Goal: Information Seeking & Learning: Learn about a topic

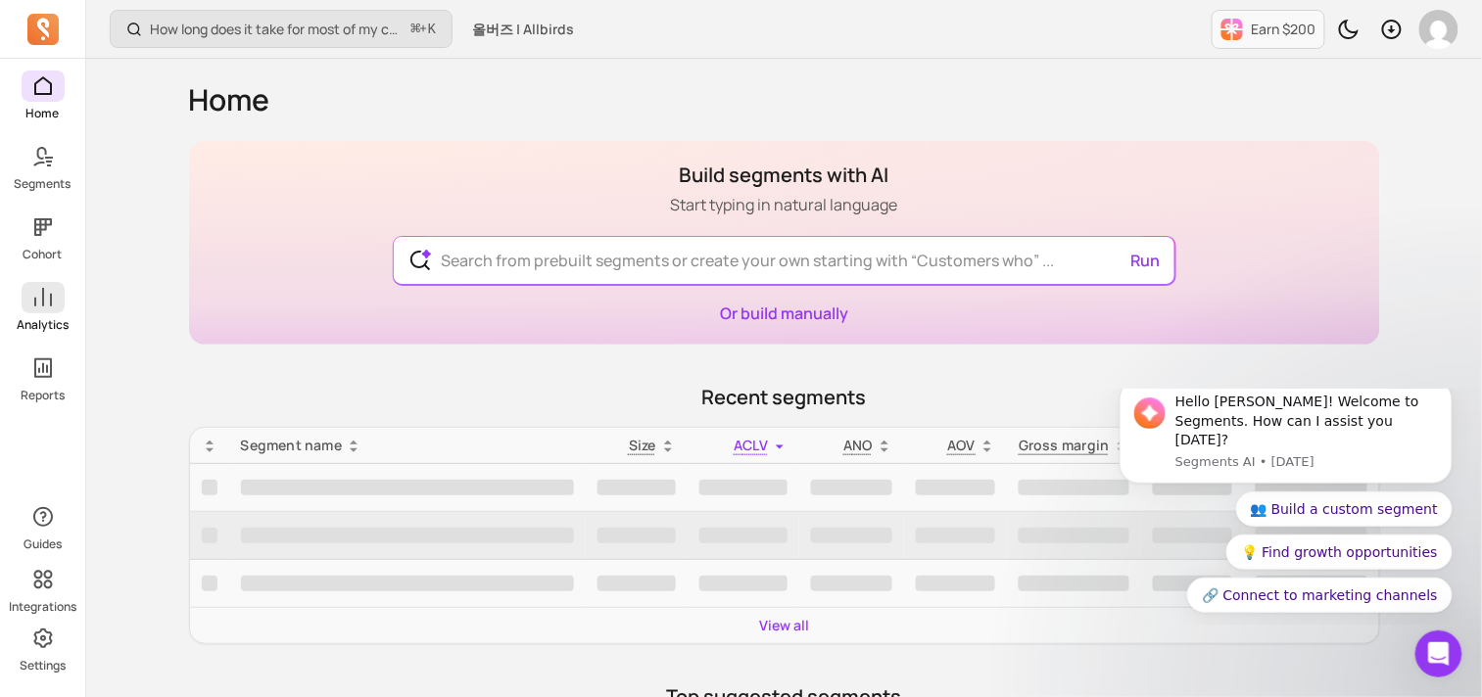
click at [42, 310] on span at bounding box center [43, 297] width 43 height 31
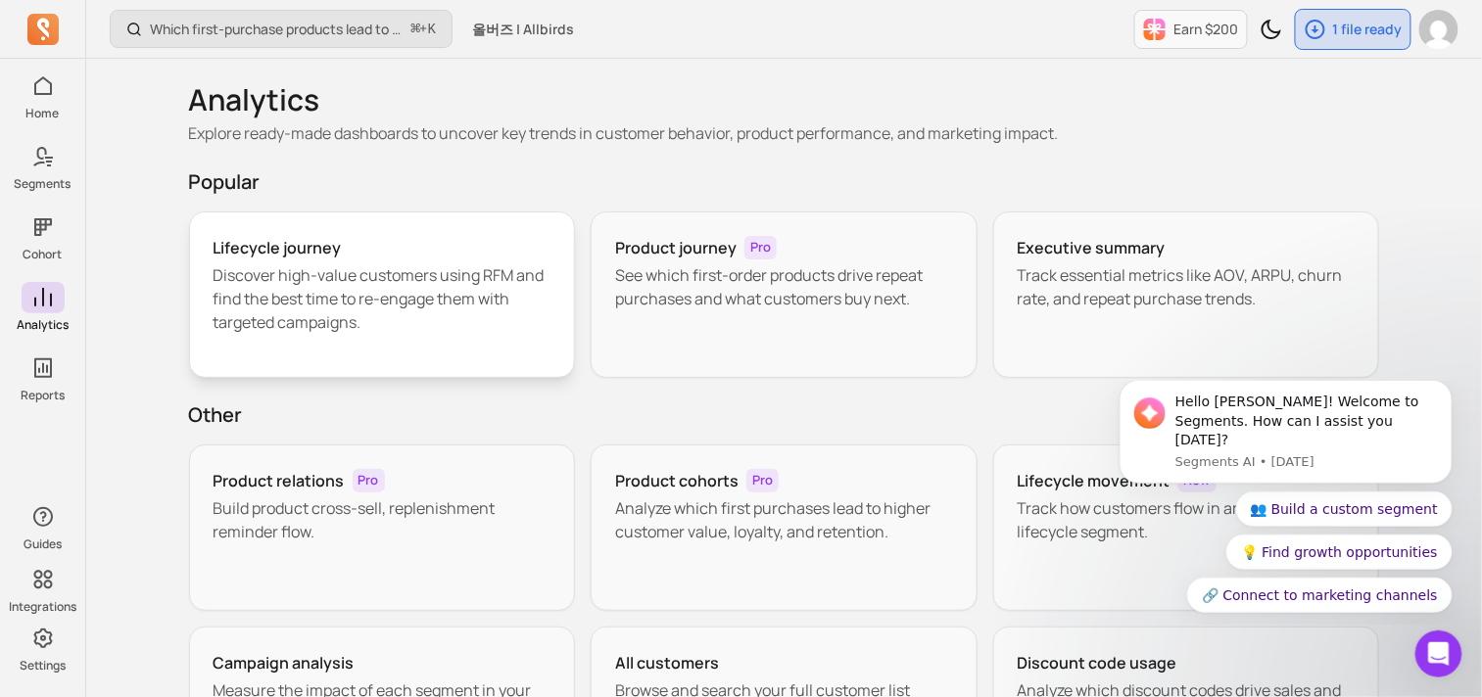
click at [353, 280] on p "Discover high-value customers using RFM and find the best time to re-engage the…" at bounding box center [382, 298] width 338 height 71
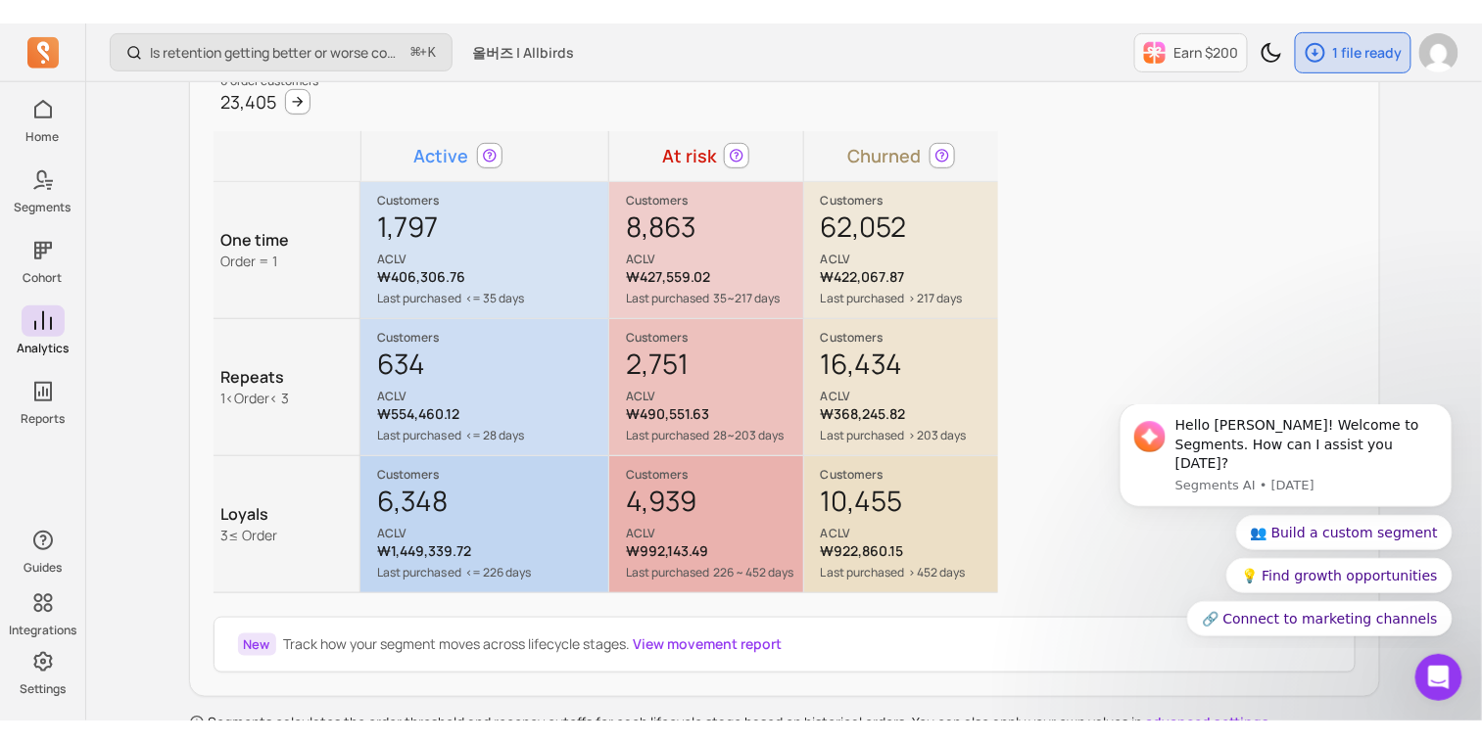
scroll to position [245, 0]
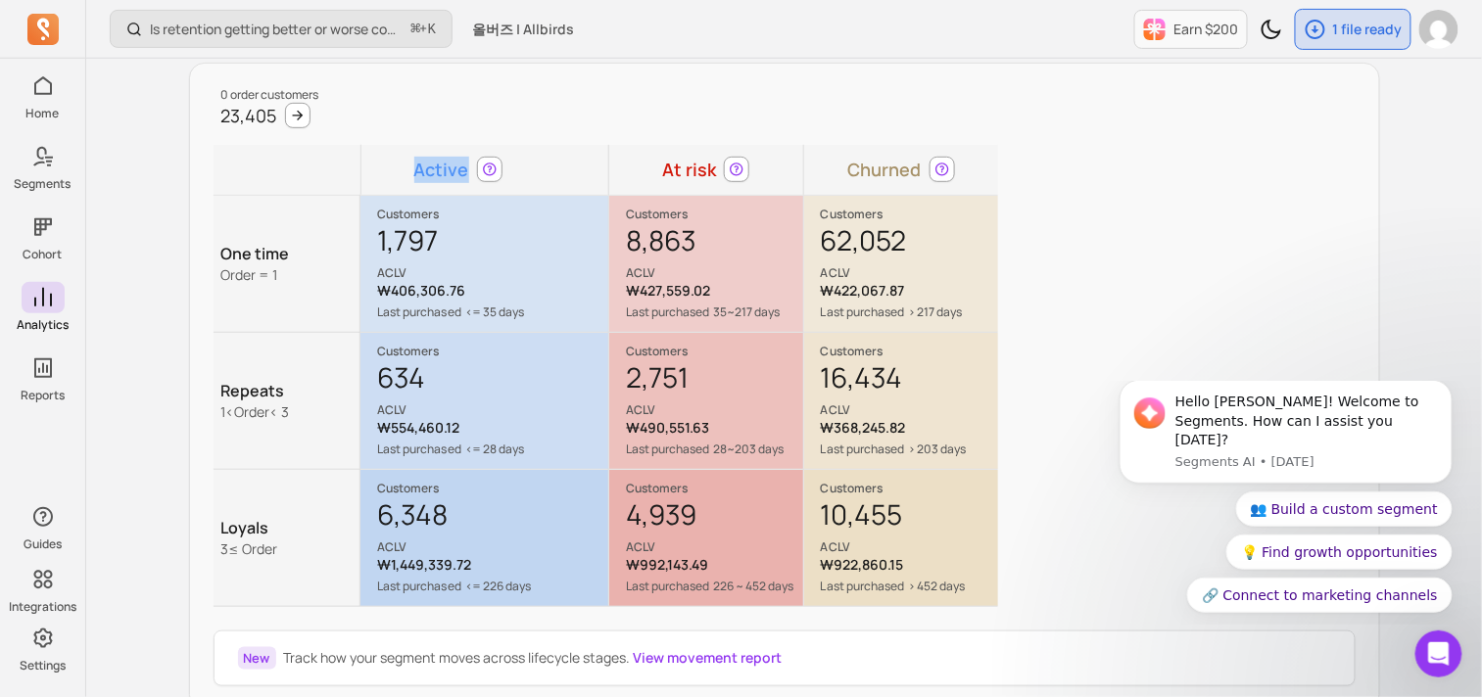
drag, startPoint x: 418, startPoint y: 168, endPoint x: 465, endPoint y: 170, distance: 47.0
click at [465, 170] on td "Active" at bounding box center [457, 170] width 195 height 50
click at [460, 169] on td "Active" at bounding box center [457, 170] width 195 height 50
drag, startPoint x: 704, startPoint y: 308, endPoint x: 779, endPoint y: 323, distance: 76.8
click at [779, 323] on div "Customers 8,863 ACLV ₩427,559.02 Last purchased 35~217 days Suggested action Cr…" at bounding box center [706, 264] width 192 height 134
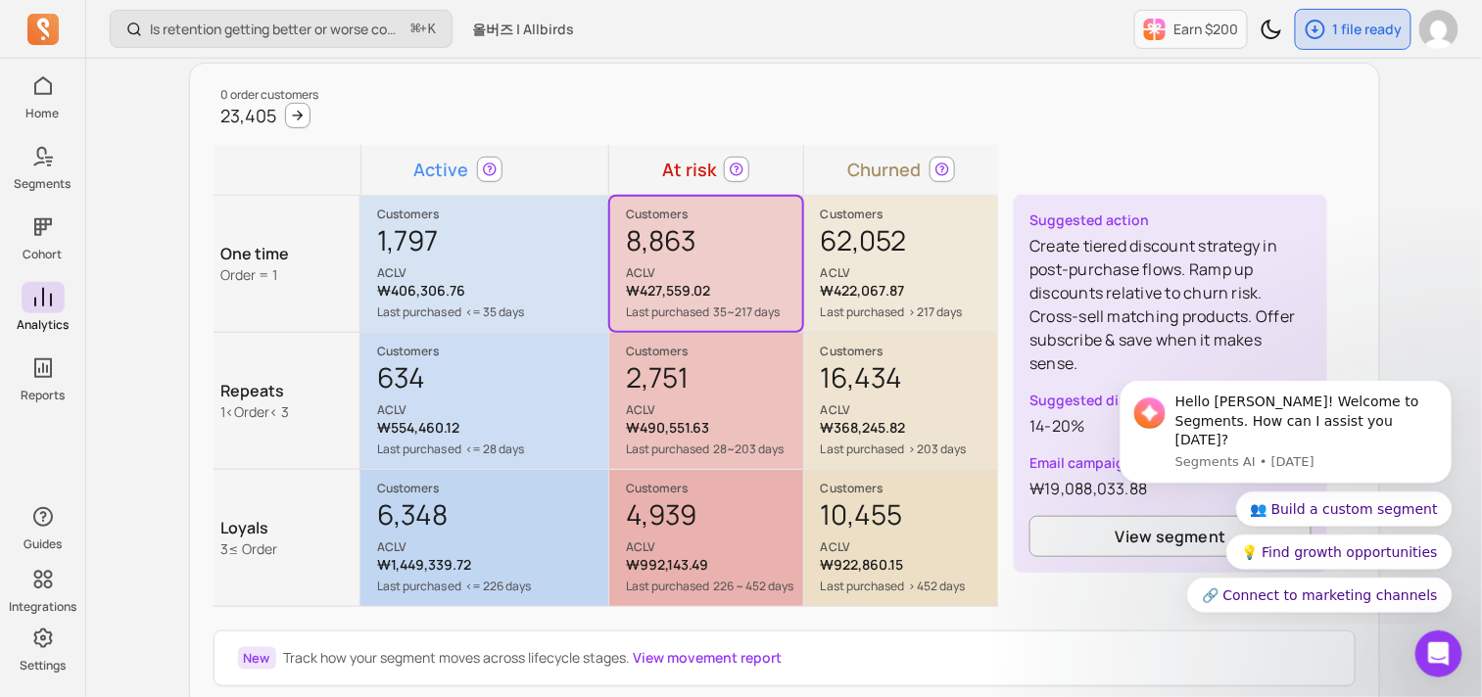
click at [690, 230] on div "8,863 ACLV" at bounding box center [714, 251] width 176 height 59
click at [432, 167] on td "Active" at bounding box center [457, 170] width 195 height 50
click at [1126, 76] on div "0 order customers 23,405 Active At risk Churned One time Order = 1 Customers 1,…" at bounding box center [784, 387] width 1191 height 649
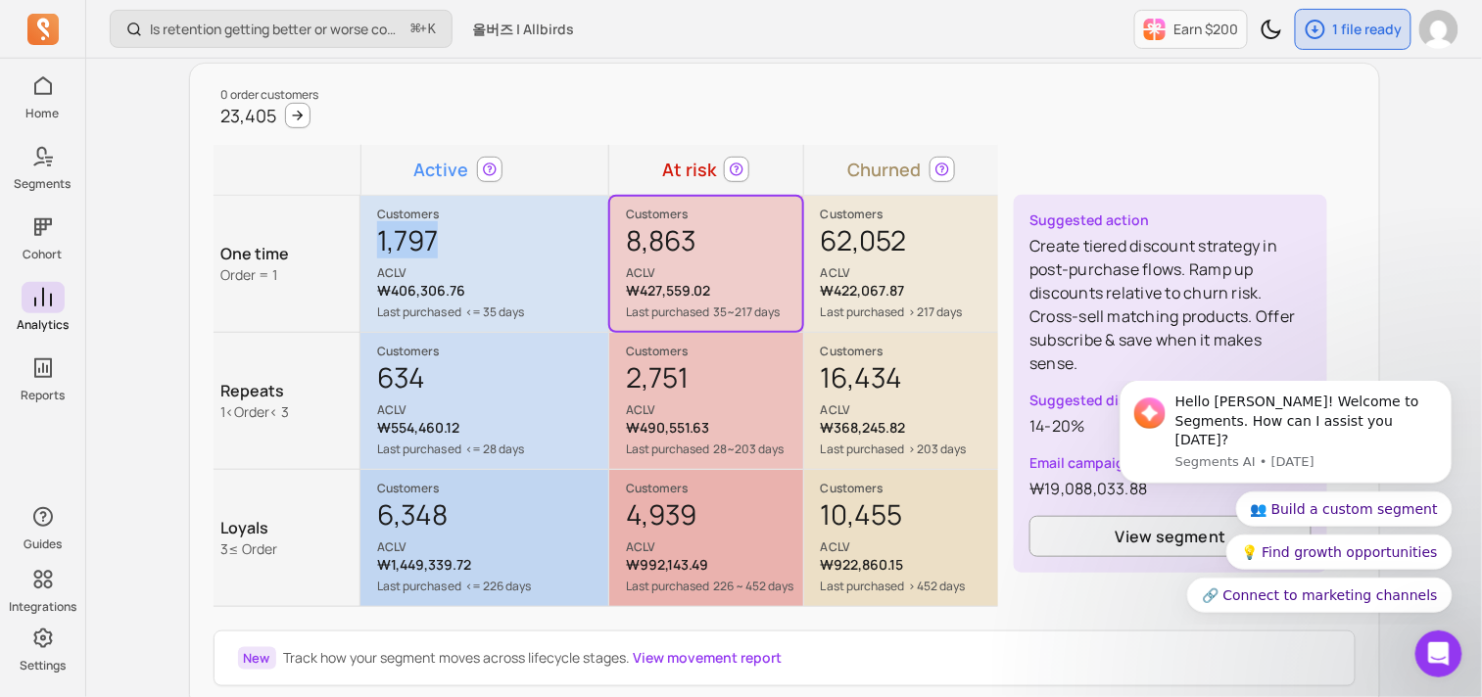
drag, startPoint x: 381, startPoint y: 239, endPoint x: 482, endPoint y: 239, distance: 100.9
click at [482, 239] on div "1,797 ACLV" at bounding box center [492, 251] width 230 height 59
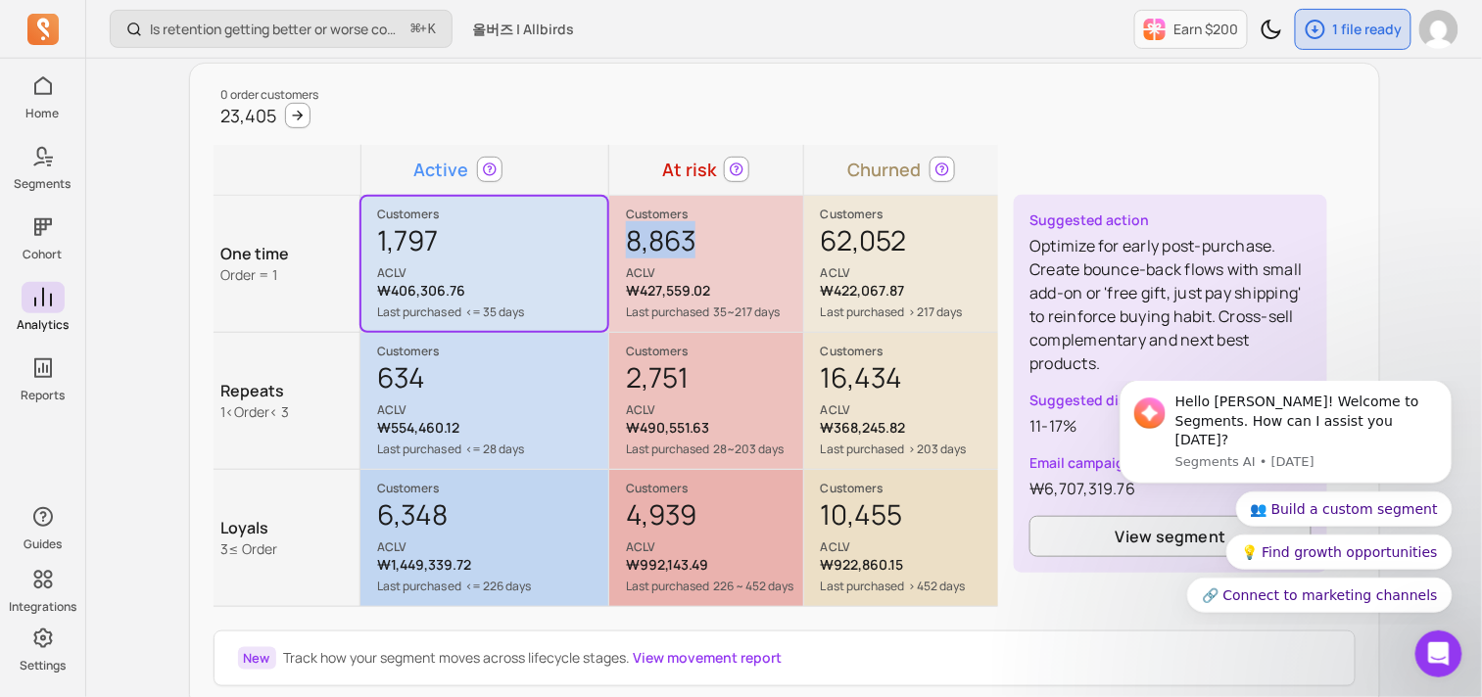
drag, startPoint x: 640, startPoint y: 238, endPoint x: 717, endPoint y: 238, distance: 76.4
click at [717, 238] on div "Customers 8,863 ACLV ₩427,559.02 Last purchased 35~217 days Suggested action Cr…" at bounding box center [706, 264] width 192 height 134
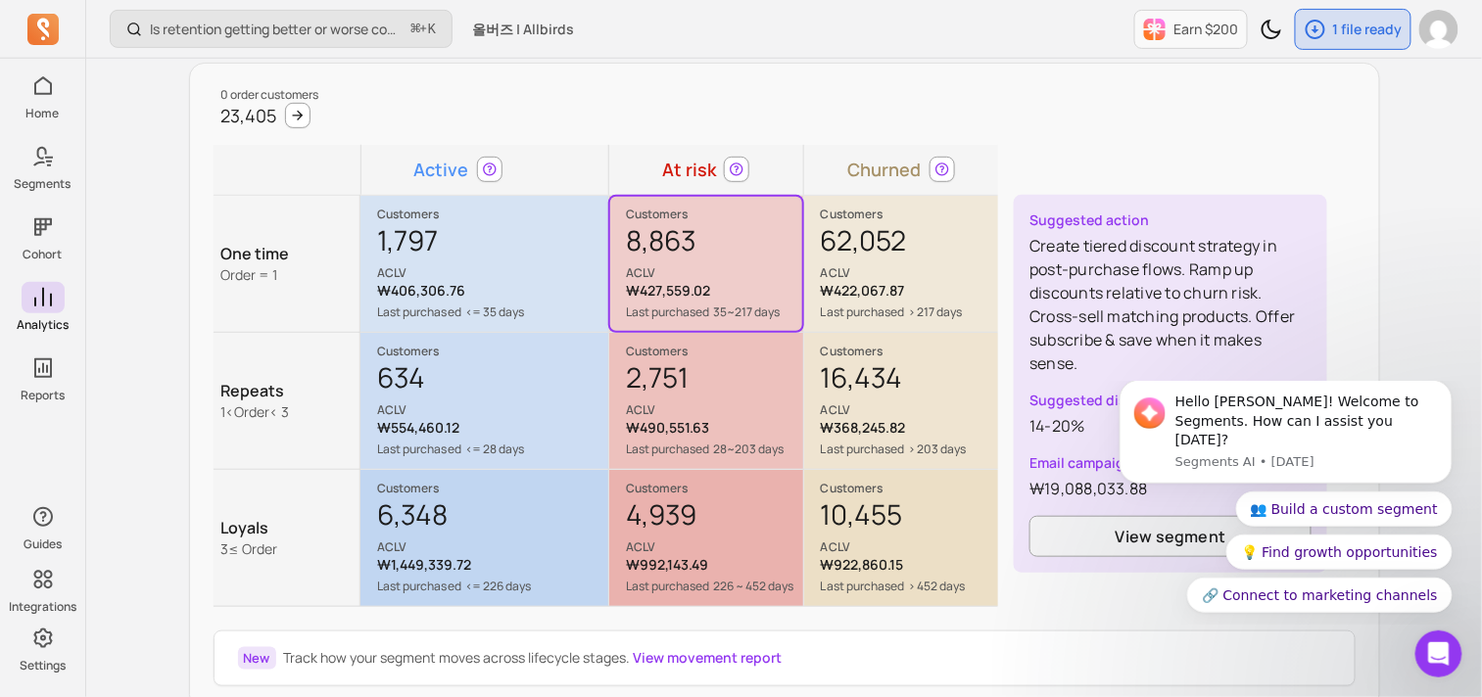
click at [1174, 121] on div "0 order customers 23,405 Active At risk Churned One time Order = 1 Customers 1,…" at bounding box center [784, 387] width 1191 height 649
click at [420, 241] on div "1,797 ACLV" at bounding box center [492, 251] width 230 height 59
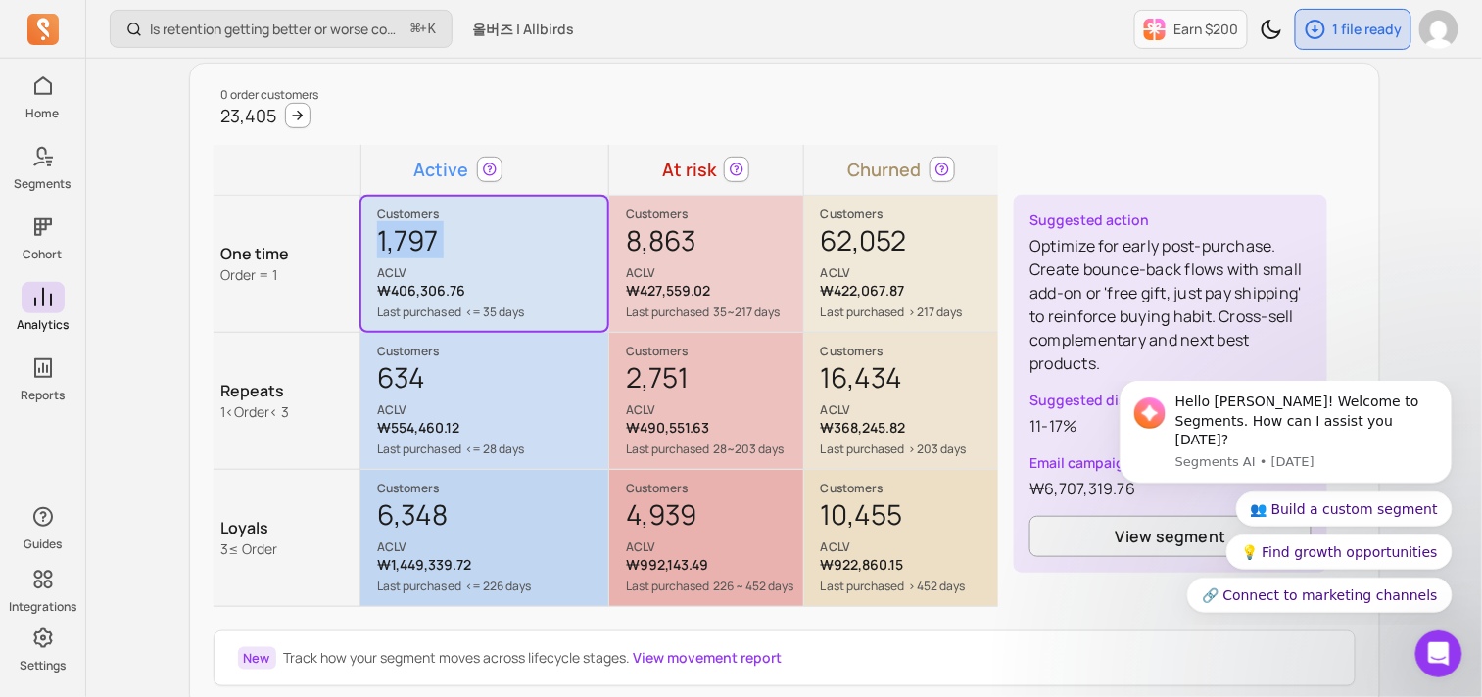
click at [420, 241] on div "1,797 ACLV" at bounding box center [492, 251] width 230 height 59
click at [679, 233] on div "8,863 ACLV" at bounding box center [714, 251] width 176 height 59
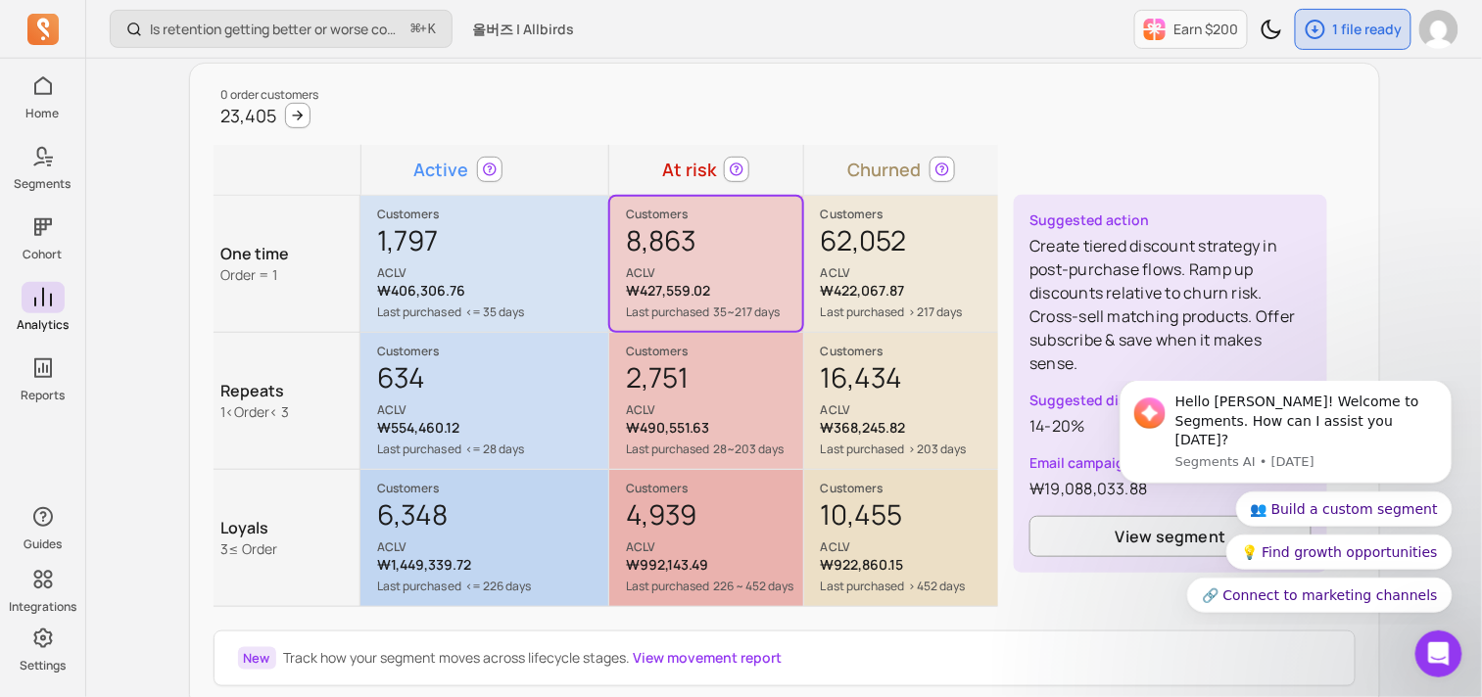
click at [665, 374] on div "2,751 ACLV" at bounding box center [714, 388] width 176 height 59
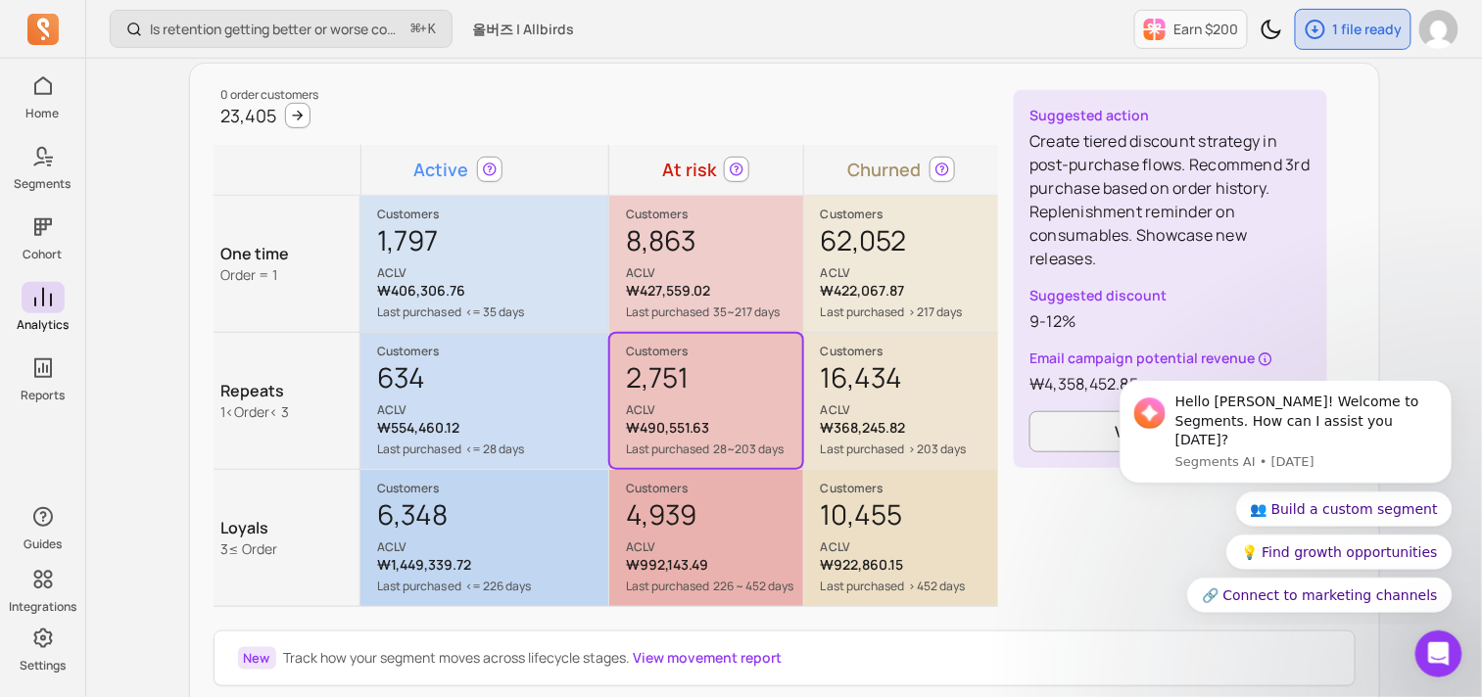
click at [666, 248] on div "8,863 ACLV" at bounding box center [714, 251] width 176 height 59
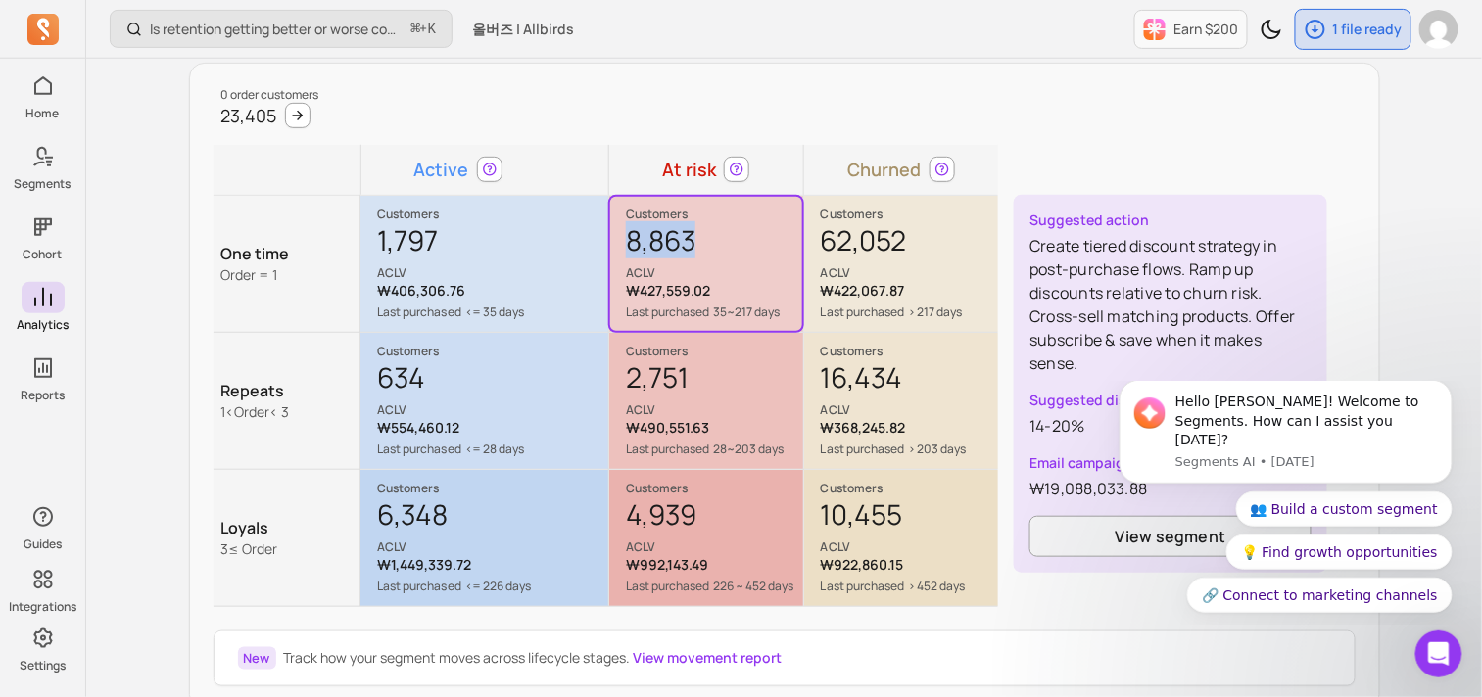
click at [666, 248] on div "8,863 ACLV" at bounding box center [714, 251] width 176 height 59
click at [418, 238] on div "1,797 ACLV" at bounding box center [492, 251] width 230 height 59
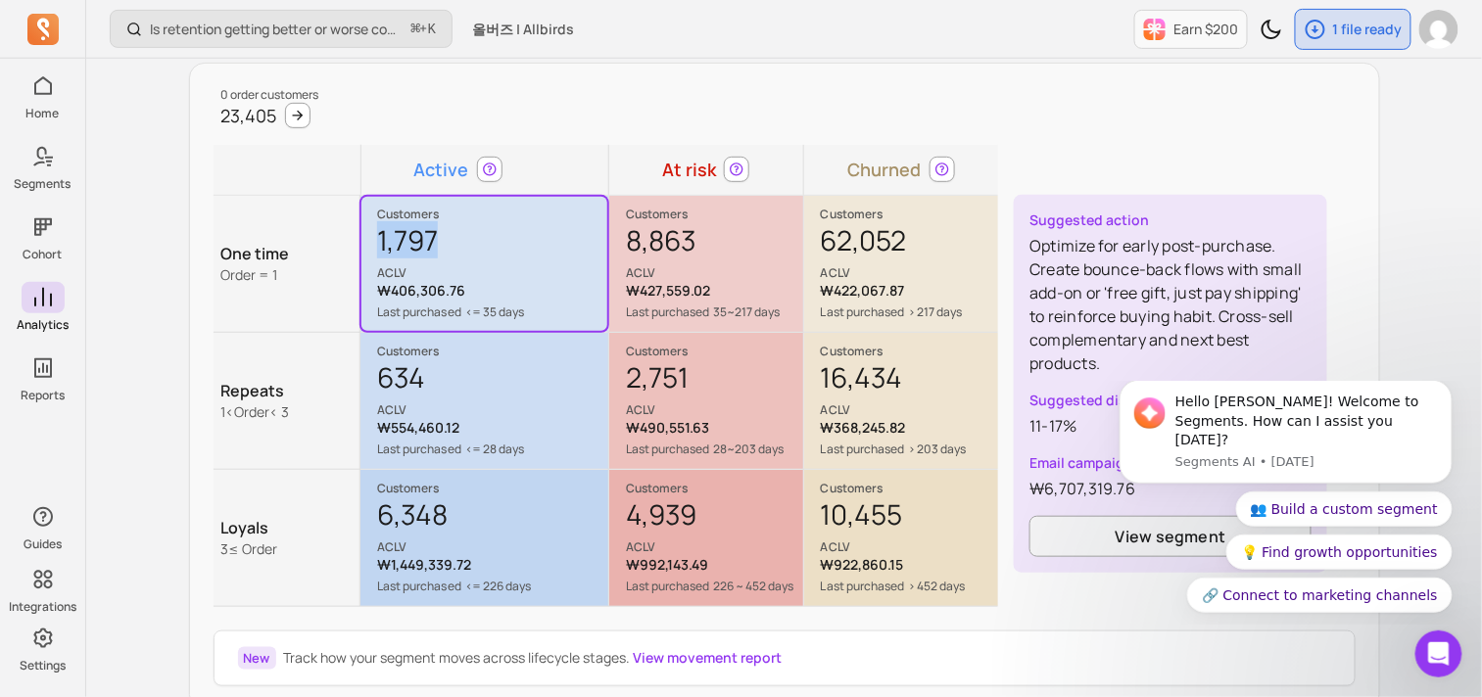
click at [418, 238] on div "1,797 ACLV" at bounding box center [492, 251] width 230 height 59
click at [430, 245] on div "1,797 ACLV" at bounding box center [492, 251] width 230 height 59
click at [567, 436] on div "Customers 634 ACLV ₩554,460.12 Last purchased <= 28 days Suggested action Creat…" at bounding box center [484, 401] width 246 height 134
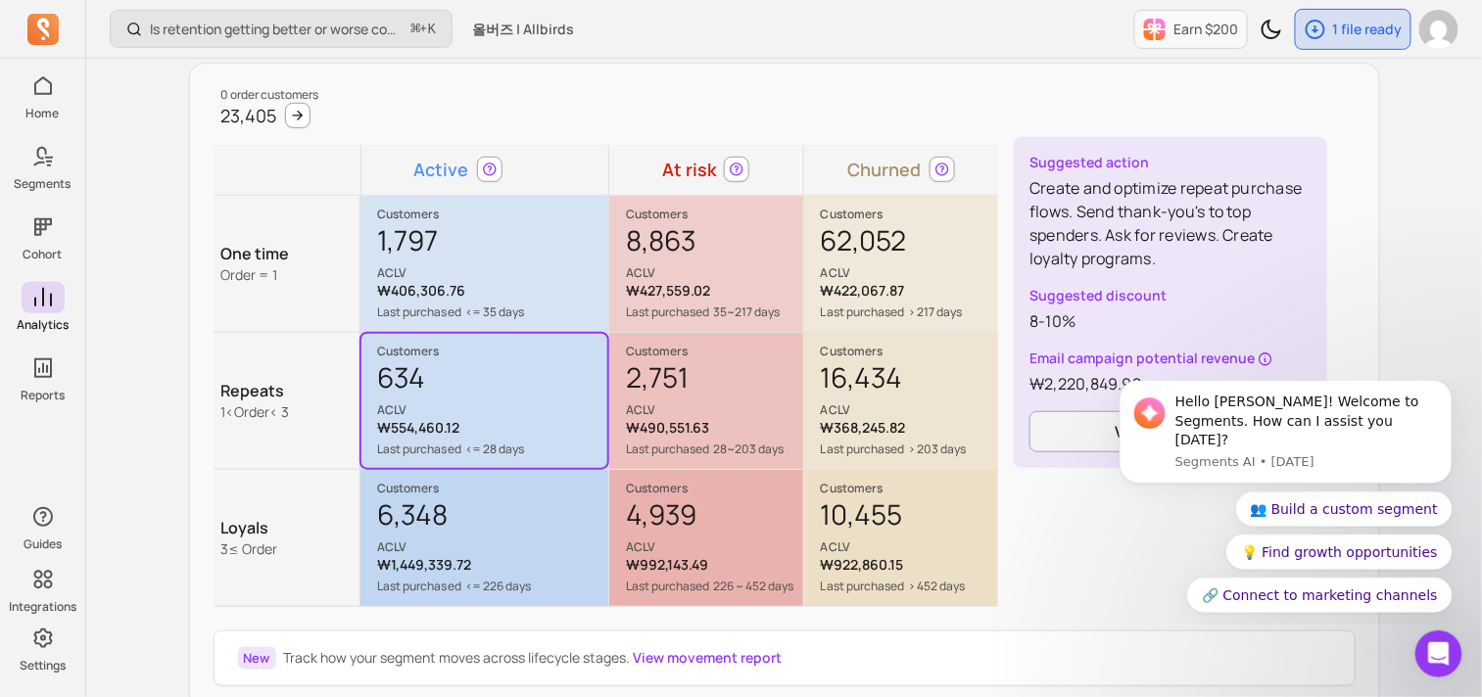
click at [739, 438] on div "Customers 2,751 ACLV ₩490,551.63 Last purchased 28~203 days Suggested action Cr…" at bounding box center [706, 401] width 192 height 134
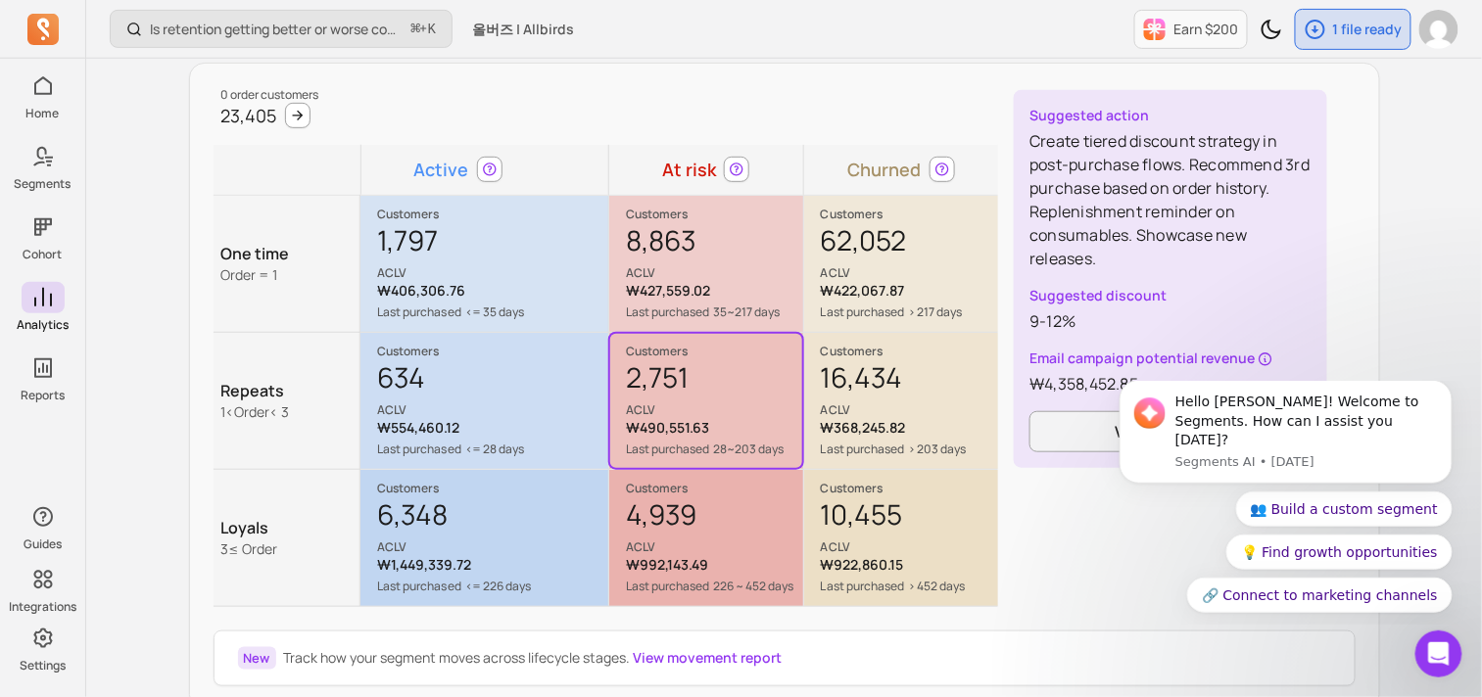
click at [924, 433] on p "₩368,245.82" at bounding box center [909, 428] width 177 height 20
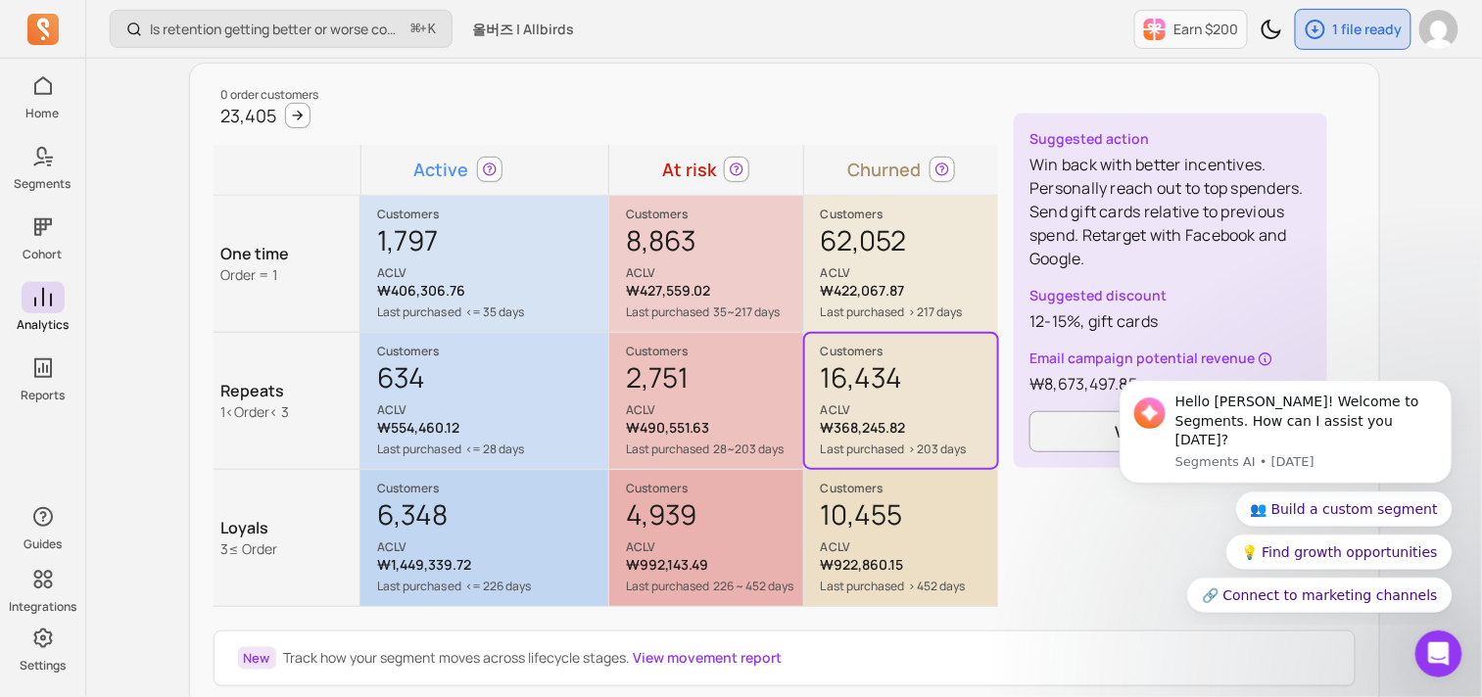
click at [915, 511] on div "10,455 ACLV" at bounding box center [909, 525] width 177 height 59
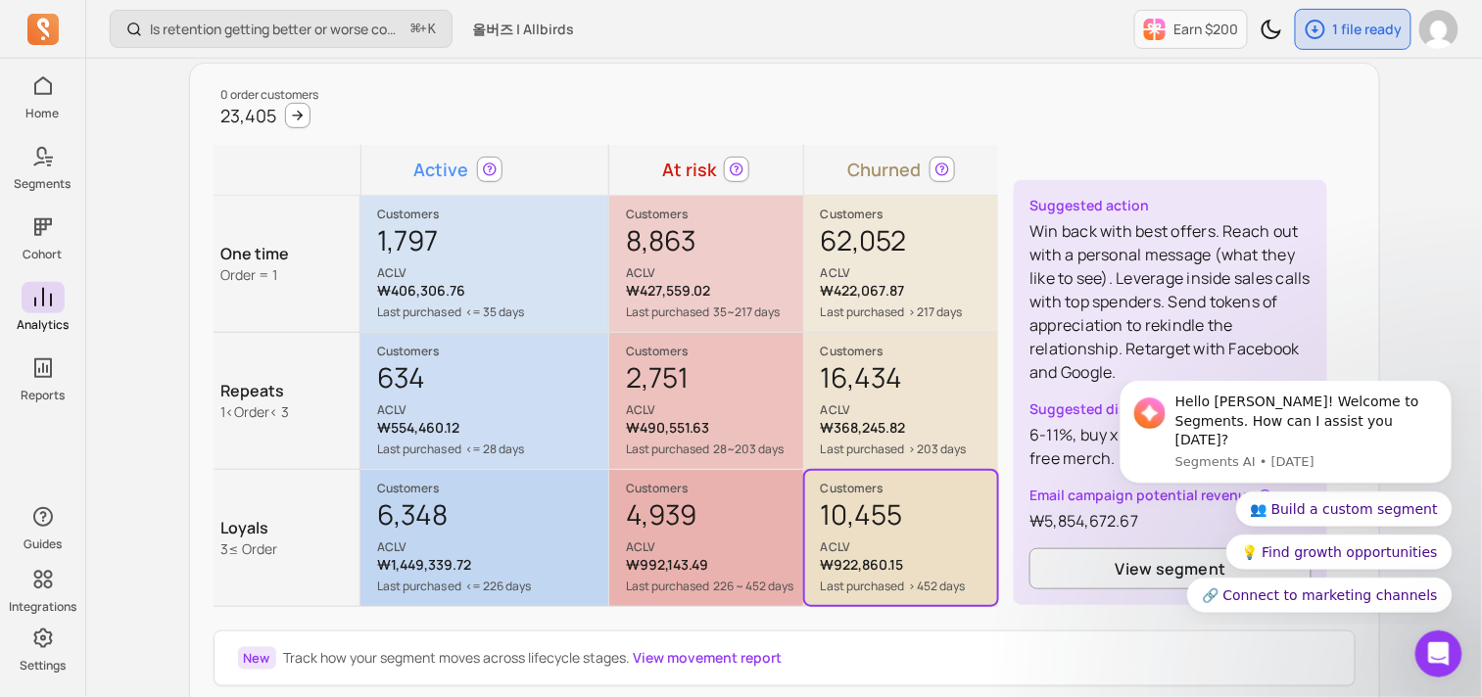
click at [706, 498] on div "4,939 ACLV" at bounding box center [714, 525] width 176 height 59
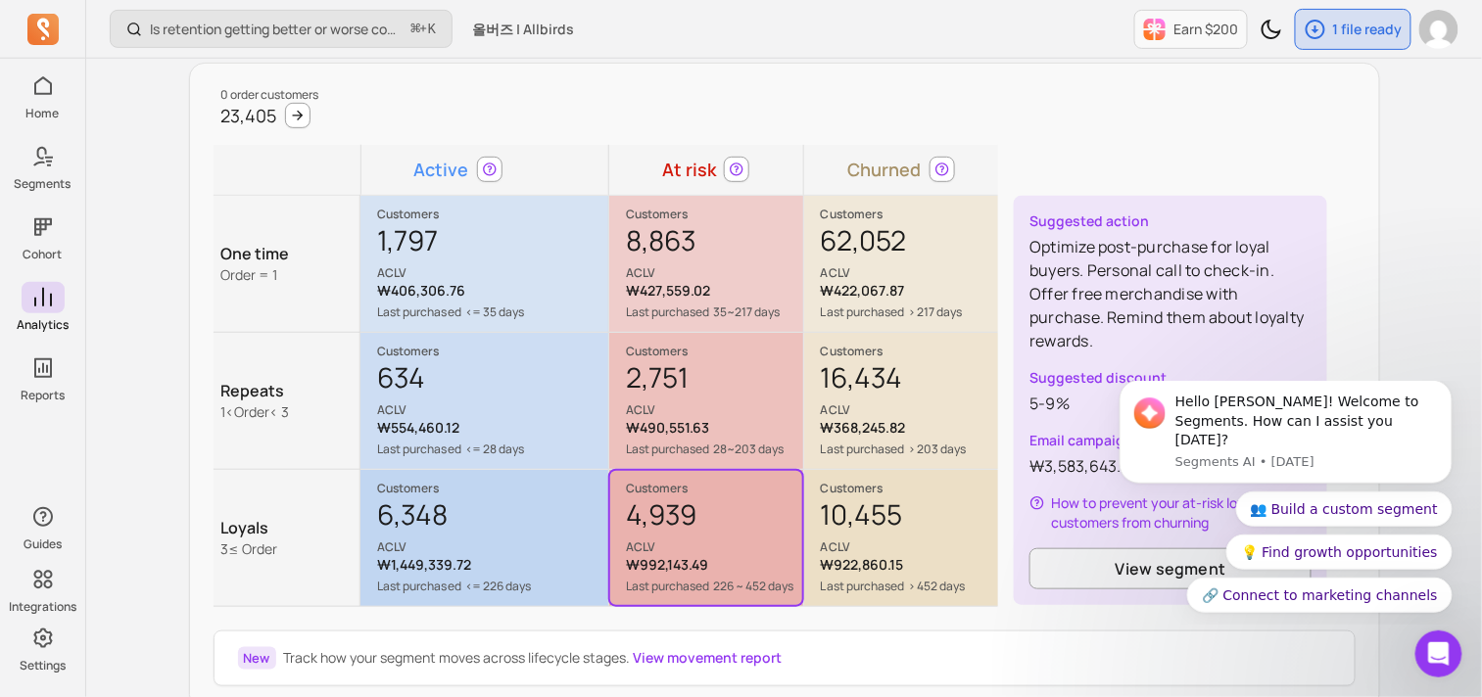
click at [718, 261] on div "8,863 ACLV" at bounding box center [714, 251] width 176 height 59
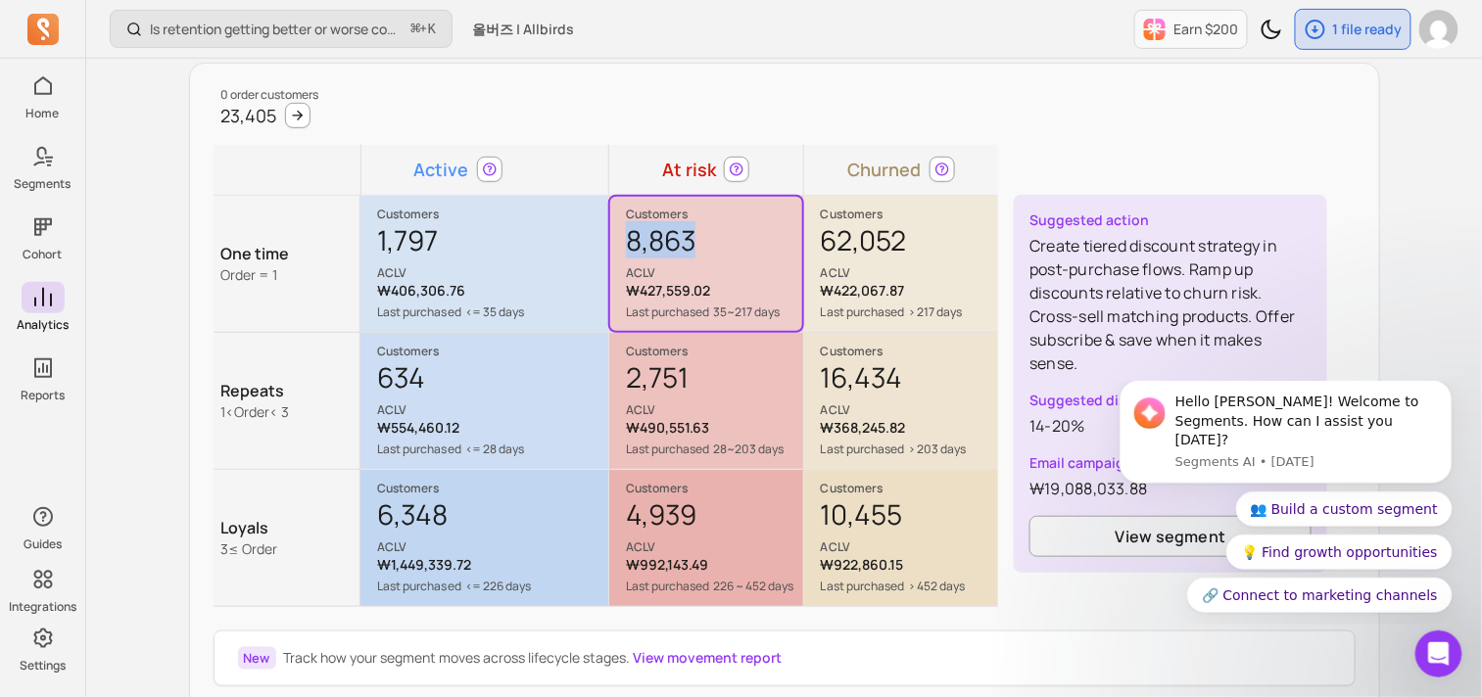
drag, startPoint x: 630, startPoint y: 242, endPoint x: 718, endPoint y: 245, distance: 88.2
click at [718, 245] on div "8,863 ACLV" at bounding box center [714, 251] width 176 height 59
click at [933, 442] on p "> 203 days" at bounding box center [938, 450] width 58 height 16
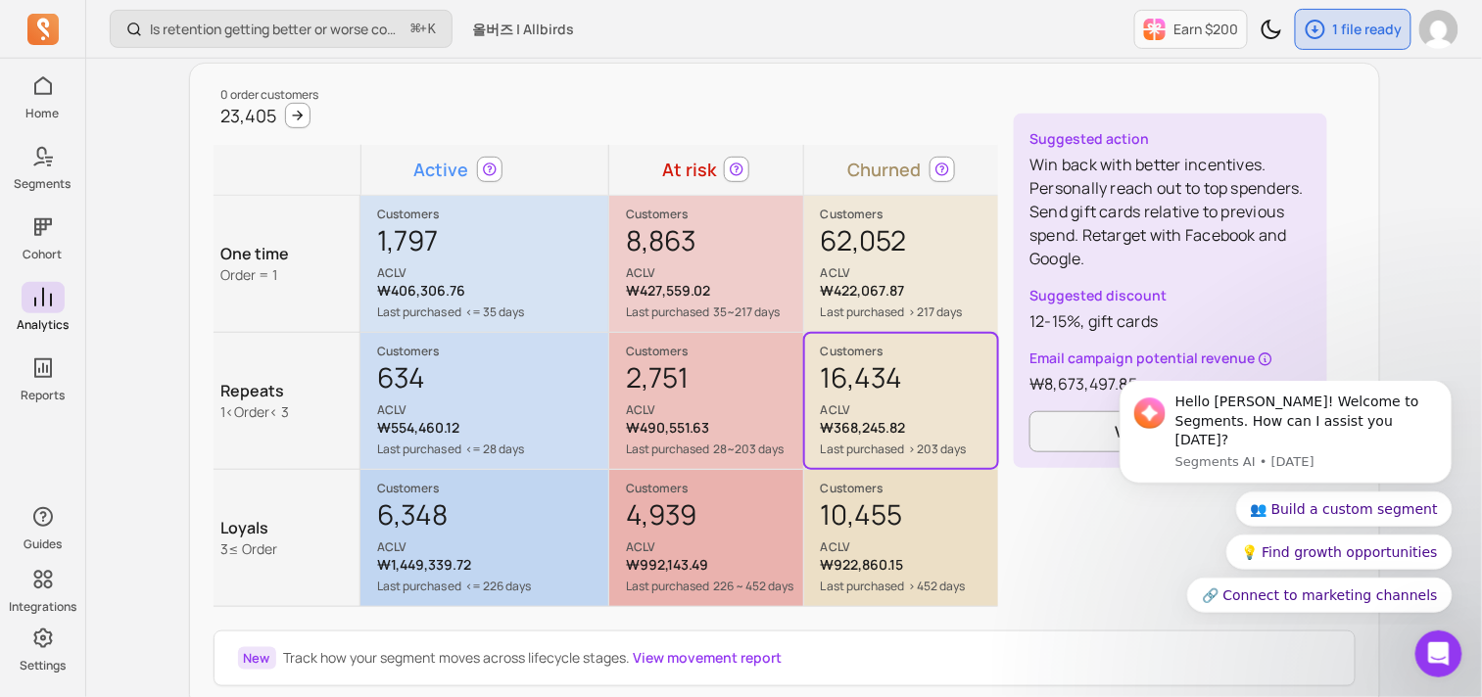
click at [719, 295] on p "₩427,559.02" at bounding box center [714, 291] width 176 height 20
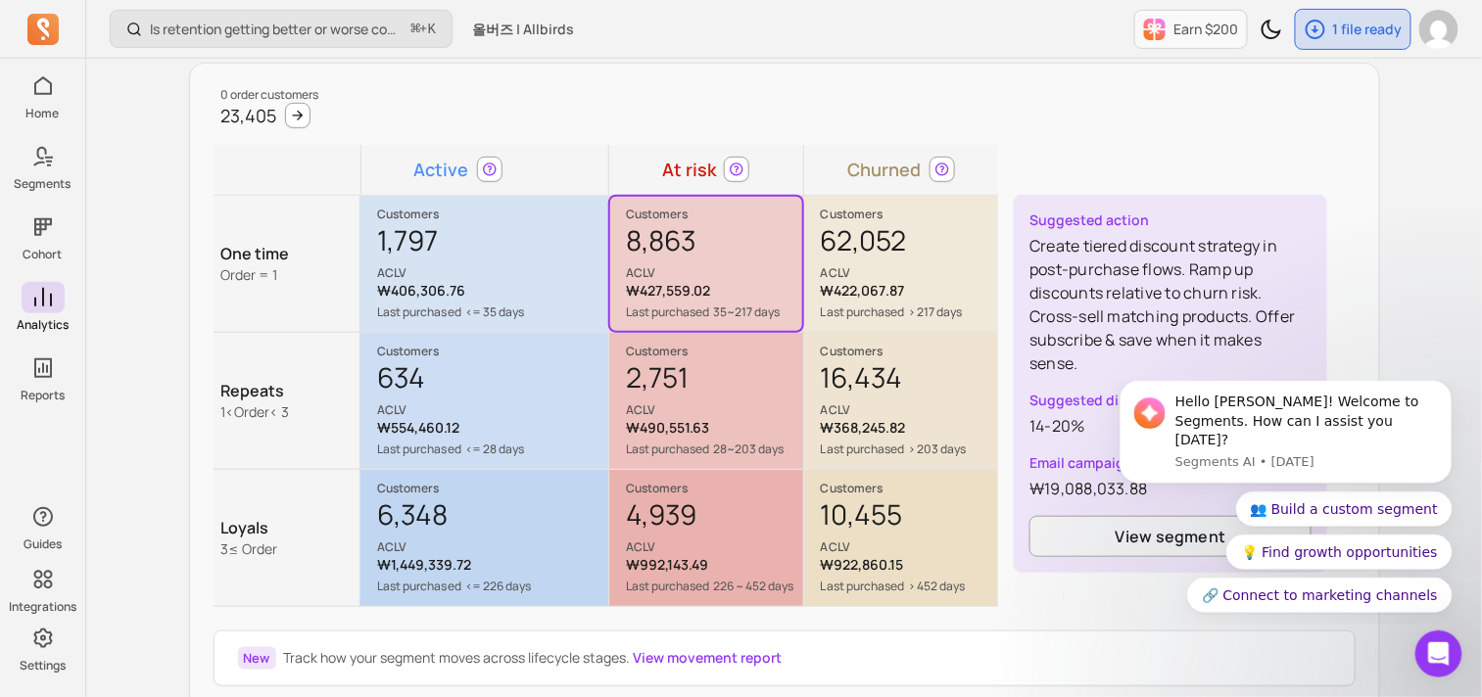
click at [937, 315] on p "> 217 days" at bounding box center [936, 313] width 54 height 16
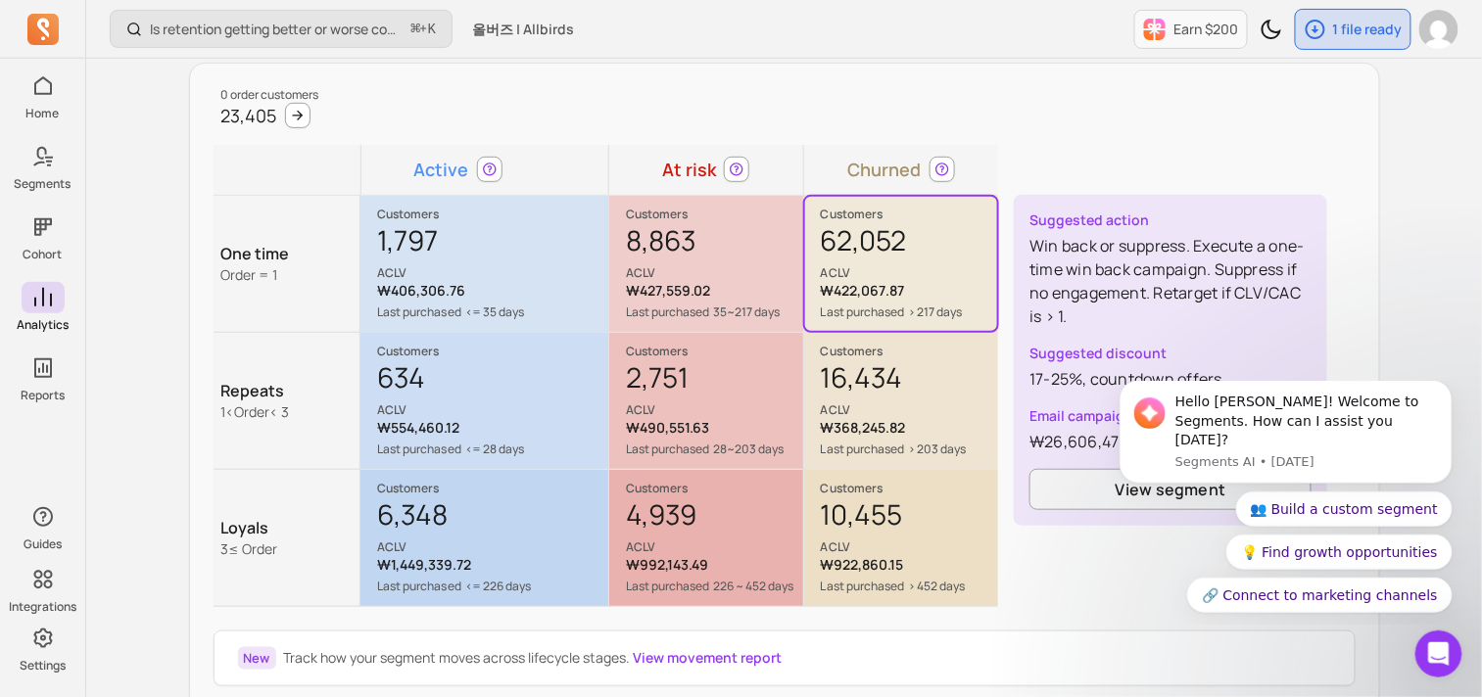
click at [756, 415] on p "ACLV" at bounding box center [714, 410] width 176 height 16
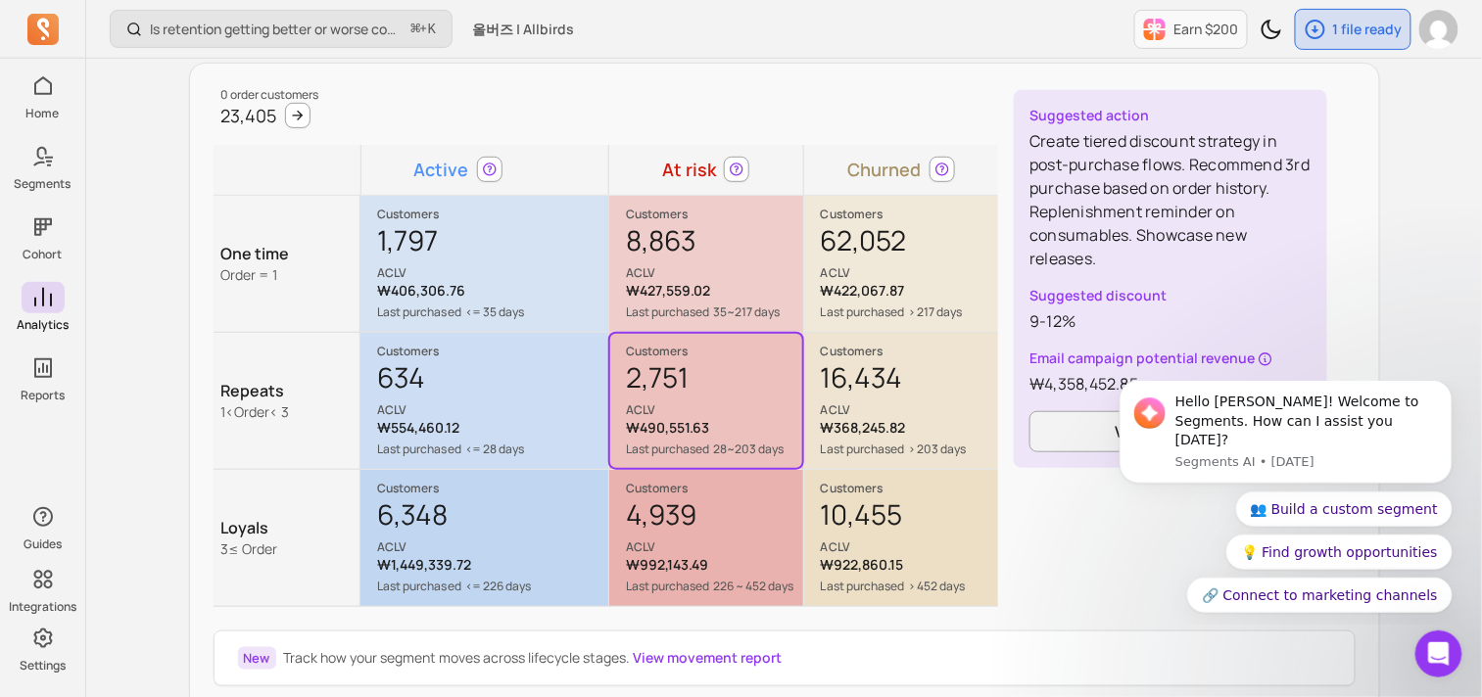
click at [723, 529] on div "4,939 ACLV" at bounding box center [714, 525] width 176 height 59
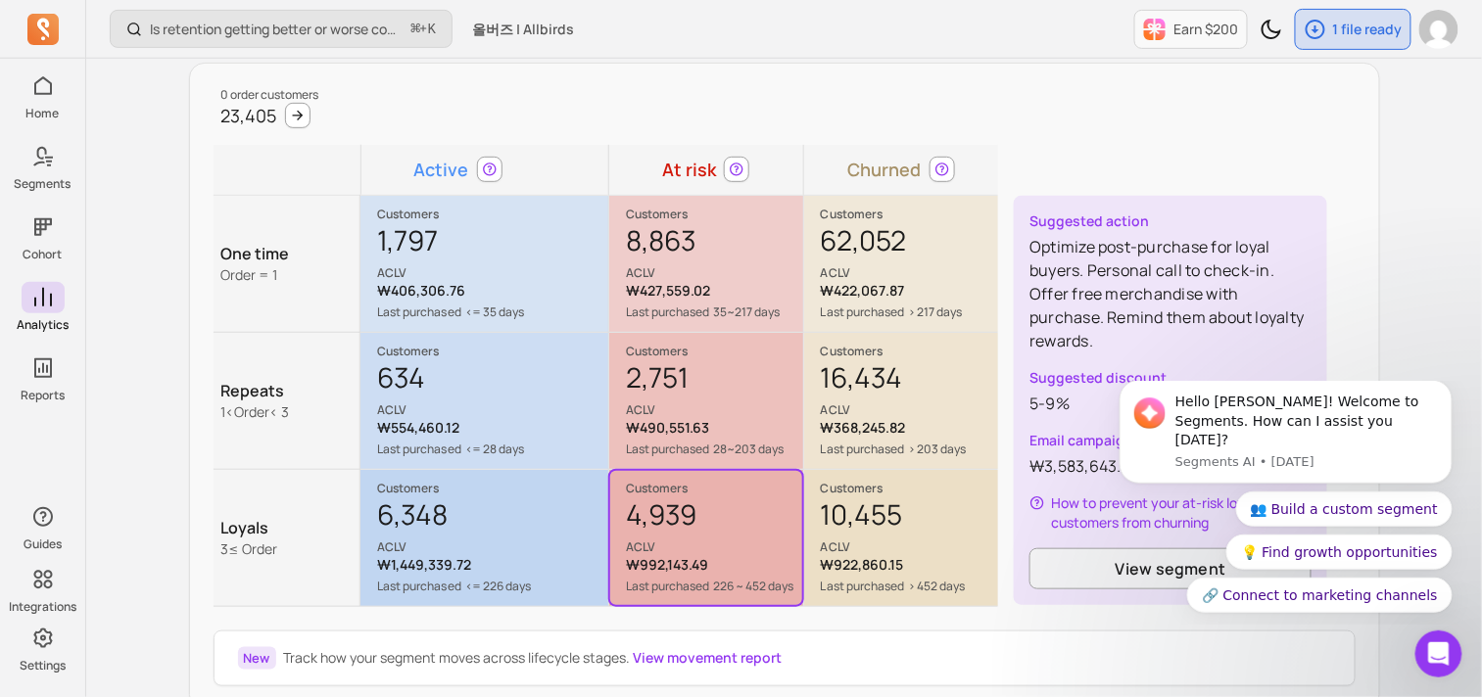
click at [873, 499] on div "10,455 ACLV" at bounding box center [909, 525] width 177 height 59
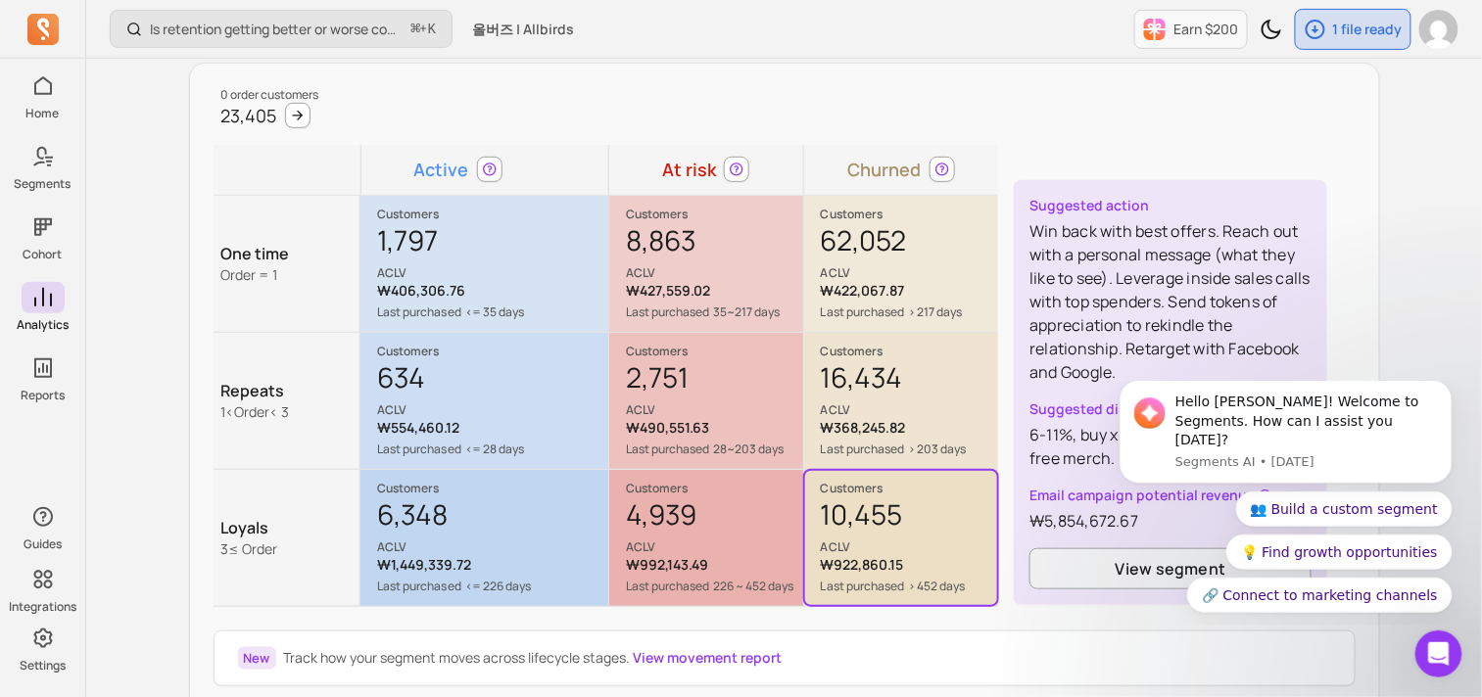
click at [884, 409] on p "ACLV" at bounding box center [909, 410] width 177 height 16
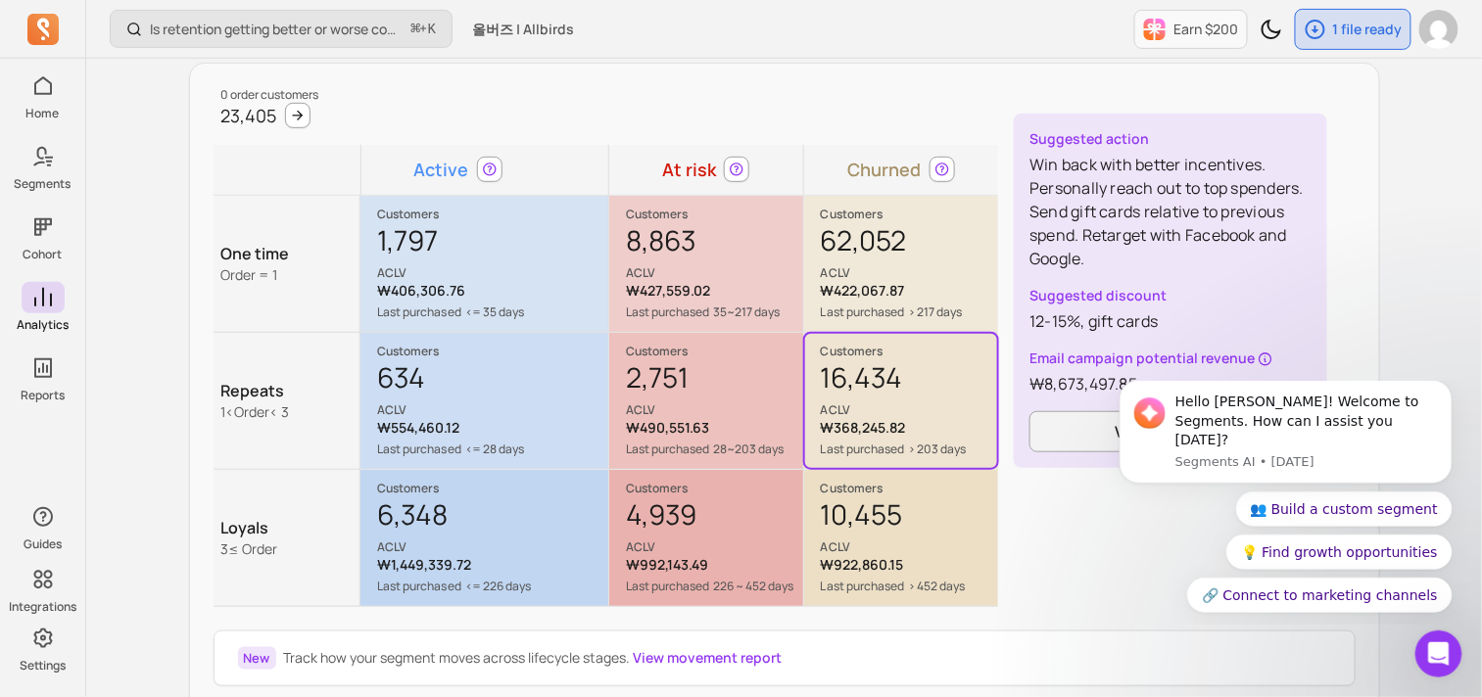
click at [545, 519] on div "6,348 ACLV" at bounding box center [492, 525] width 230 height 59
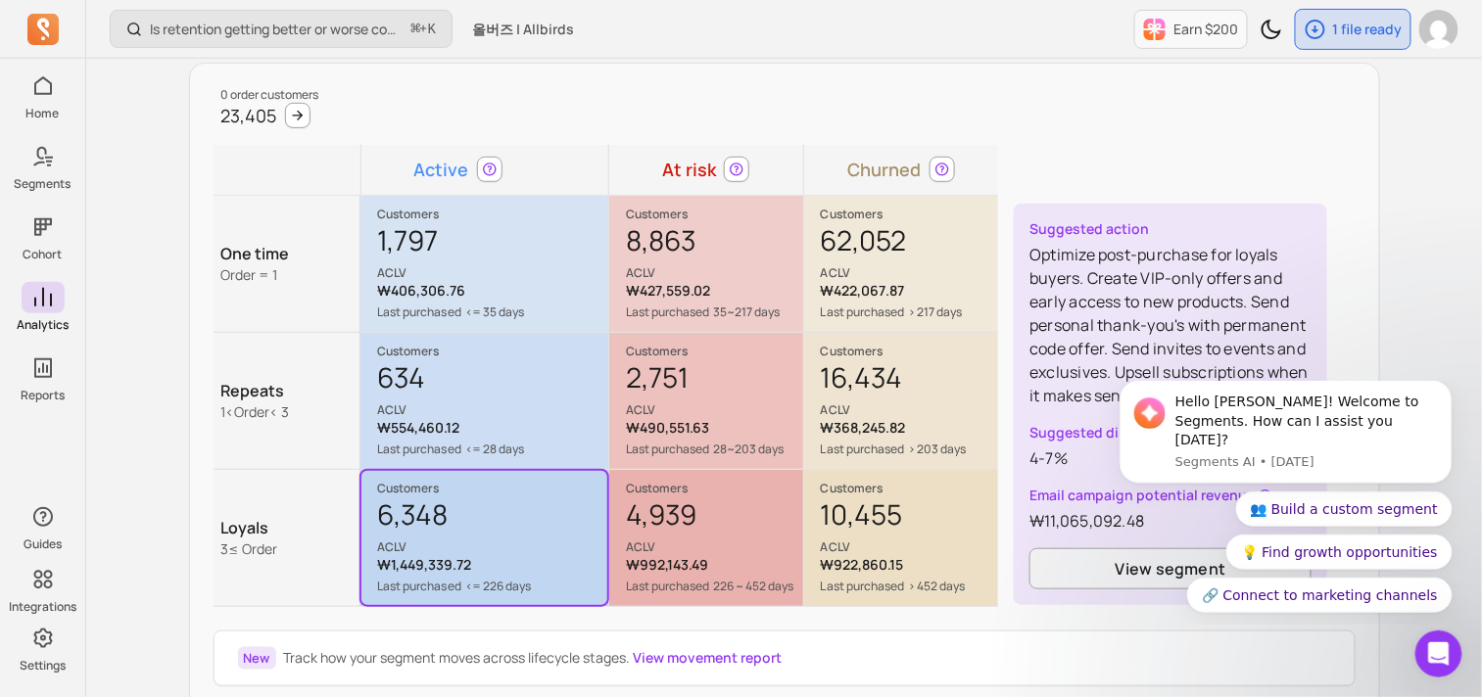
click at [572, 429] on p "₩554,460.12" at bounding box center [492, 428] width 230 height 20
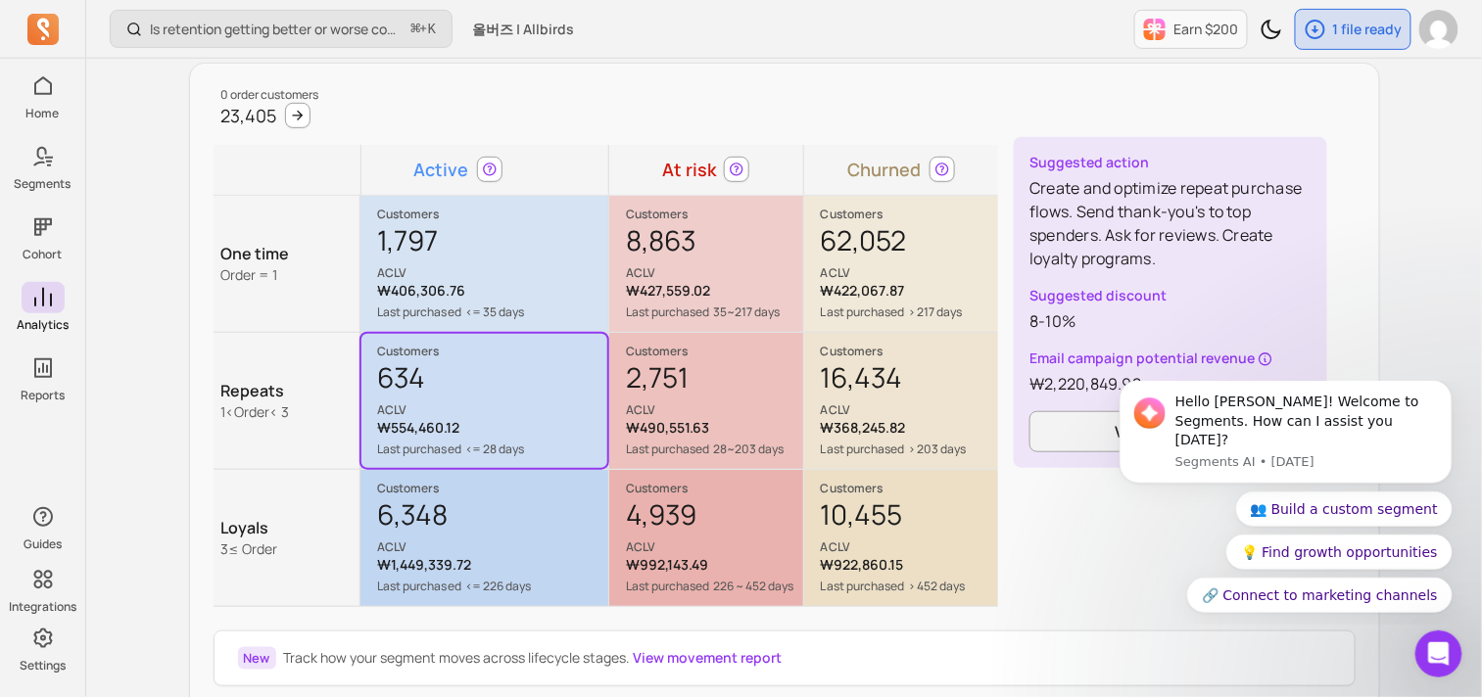
click at [791, 261] on div "8,863 ACLV" at bounding box center [714, 251] width 176 height 59
